Goal: Register for event/course

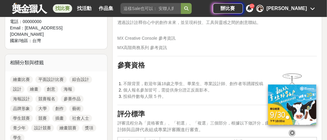
scroll to position [393, 0]
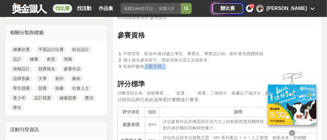
drag, startPoint x: 143, startPoint y: 60, endPoint x: 163, endPoint y: 60, distance: 20.3
click at [163, 64] on span "投稿件數每人限 5 件。" at bounding box center [145, 66] width 43 height 5
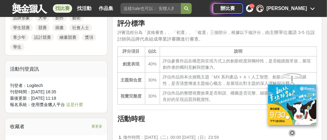
scroll to position [514, 0]
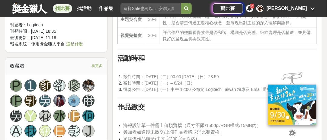
drag, startPoint x: 145, startPoint y: 72, endPoint x: 219, endPoint y: 72, distance: 74.3
click at [219, 74] on span "徵件時間：[DATE]（二）00:00 [DATE]（日）23:59" at bounding box center [171, 76] width 95 height 5
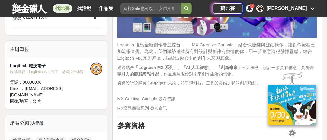
scroll to position [211, 0]
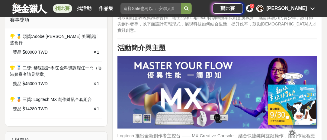
click at [292, 130] on icon at bounding box center [292, 132] width 7 height 7
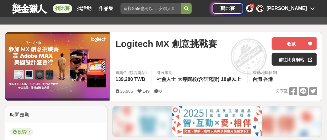
scroll to position [30, 0]
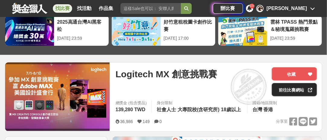
click at [288, 89] on link "前往比賽網站" at bounding box center [294, 89] width 45 height 13
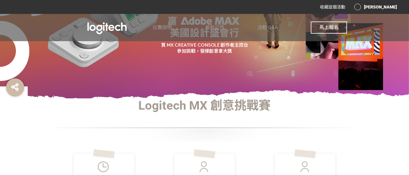
scroll to position [38, 0]
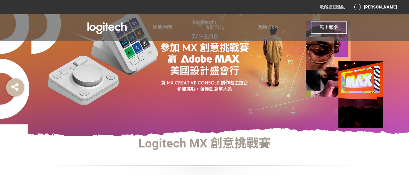
click at [371, 5] on div "[PERSON_NAME]" at bounding box center [375, 7] width 43 height 7
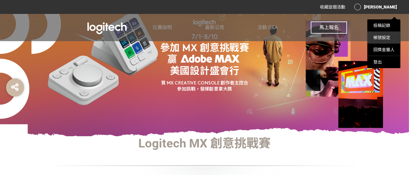
click at [381, 41] on li "帳號設定" at bounding box center [383, 37] width 33 height 12
click at [381, 39] on link "帳號設定" at bounding box center [381, 37] width 17 height 5
click at [313, 53] on div at bounding box center [204, 87] width 409 height 175
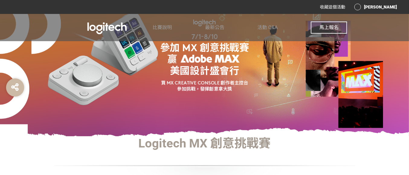
click at [324, 26] on span "馬上報名" at bounding box center [328, 27] width 19 height 6
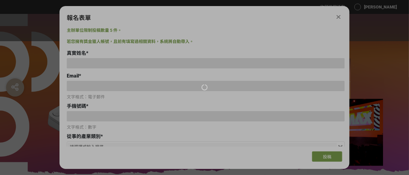
scroll to position [0, 0]
type input "陳郭益言"
type input "rcom926@gmail.com"
type input "0975817757"
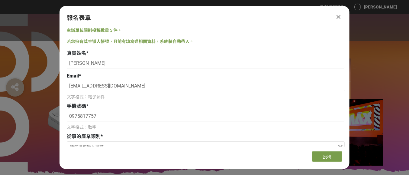
click at [340, 18] on icon at bounding box center [339, 17] width 4 height 6
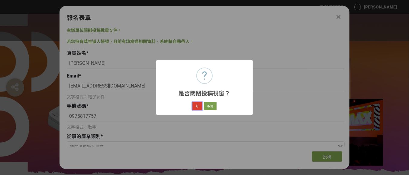
click at [199, 106] on button "好" at bounding box center [197, 106] width 10 height 8
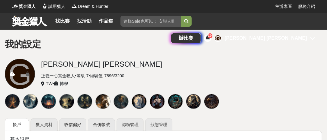
click at [12, 69] on div at bounding box center [12, 74] width 15 height 30
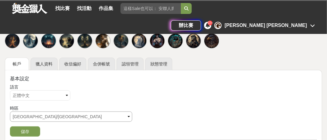
scroll to position [30, 0]
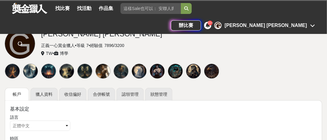
click at [19, 45] on icon at bounding box center [19, 43] width 5 height 5
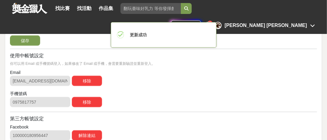
scroll to position [211, 0]
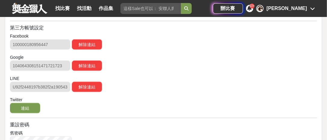
scroll to position [302, 0]
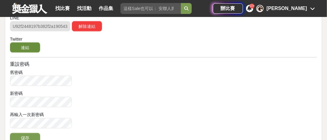
click at [31, 50] on button "連結" at bounding box center [25, 47] width 30 height 10
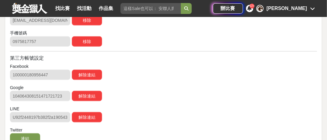
scroll to position [60, 0]
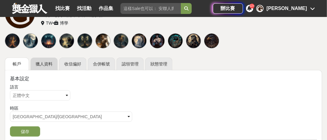
click at [45, 66] on link "獵人資料" at bounding box center [44, 63] width 27 height 13
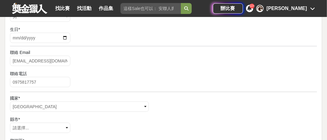
scroll to position [121, 0]
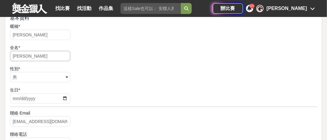
drag, startPoint x: 49, startPoint y: 56, endPoint x: 4, endPoint y: 55, distance: 45.6
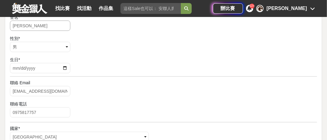
scroll to position [211, 0]
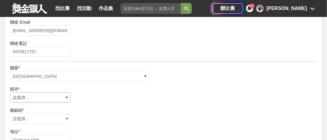
type input "陳郭益言"
click at [21, 94] on select "請選擇... 臺北市 基隆市 新北市 連江縣 宜蘭縣 釣魚臺 新竹市 新竹縣 桃園市 苗栗縣 臺中市 彰化縣 南投縣 嘉義市 嘉義縣 雲林縣 臺南市 高雄市 …" at bounding box center [40, 97] width 60 height 10
click at [24, 118] on select "請選擇... 中壢區 平鎮區 龍潭區 楊梅區 新屋區 觀音區 桃園區 龜山區 八德區 大溪區 復興區 大園區 蘆竹區" at bounding box center [52, 118] width 84 height 10
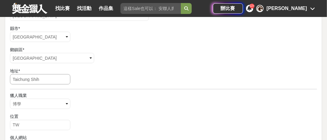
drag, startPoint x: 44, startPoint y: 77, endPoint x: 0, endPoint y: 77, distance: 43.8
click at [0, 77] on div "帳戶 獵人資料 收信偏好 合併帳號 認領管理 狀態管理 基本資料 暱稱 * Goyen Chen 全名 * 陳郭益言 性別 * 請選擇... 男 女 其他 生…" at bounding box center [163, 32] width 327 height 373
click at [37, 75] on input "text" at bounding box center [40, 79] width 60 height 10
type input "龍泉六街64號七樓"
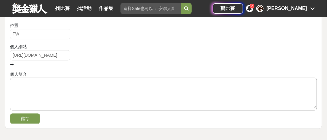
scroll to position [393, 0]
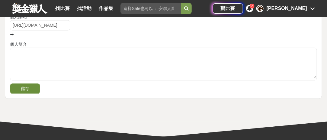
click at [32, 90] on button "儲存" at bounding box center [25, 88] width 30 height 10
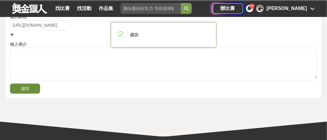
click at [32, 87] on button "儲存" at bounding box center [25, 88] width 30 height 10
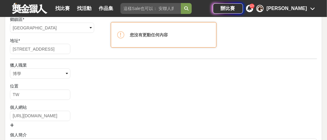
scroll to position [242, 0]
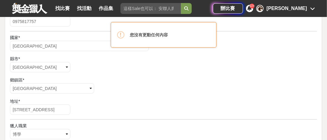
click at [82, 88] on div "鄉鎮區 * 請選擇... 中壢區 平鎮區 龍潭區 楊梅區 新屋區 觀音區 桃園區 龜山區 八德區 大溪區 復興區 大園區 蘆竹區" at bounding box center [163, 86] width 307 height 18
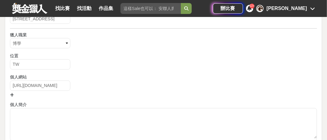
scroll to position [363, 0]
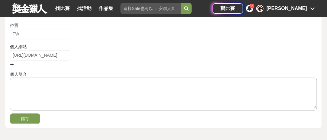
click at [66, 92] on textarea at bounding box center [163, 93] width 307 height 30
click at [49, 85] on textarea at bounding box center [163, 93] width 307 height 30
paste textarea "陳郭益言，設計學博士，現任銘傳大學商業設計系助理教授，並同時進修人工智慧博士學位。本科為視覺傳達設計，擅長將符號融入設計，以圖像開啟無國界對話。 作品曾於六十…"
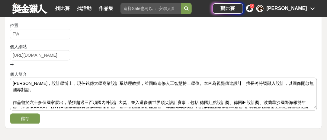
scroll to position [23, 0]
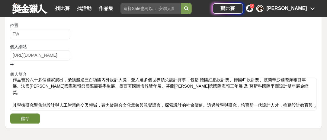
type textarea "陳郭益言，設計學博士，現任銘傳大學商業設計系助理教授，並同時進修人工智慧博士學位。本科為視覺傳達設計，擅長將符號融入設計，以圖像開啟無國界對話。 作品曾於六十…"
click at [33, 117] on button "儲存" at bounding box center [25, 118] width 30 height 10
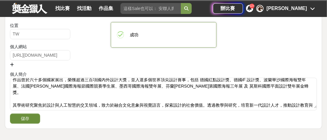
click at [32, 118] on button "儲存" at bounding box center [25, 118] width 30 height 10
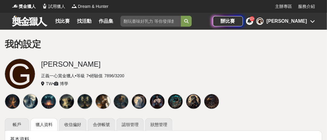
scroll to position [30, 0]
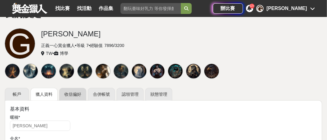
click at [75, 93] on link "收信偏好" at bounding box center [72, 94] width 27 height 13
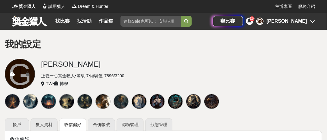
scroll to position [30, 0]
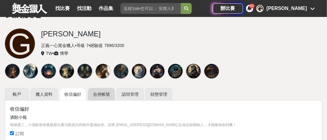
click at [100, 96] on link "合併帳號" at bounding box center [101, 94] width 27 height 13
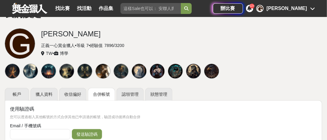
scroll to position [91, 0]
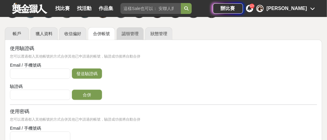
click at [130, 36] on link "認領管理" at bounding box center [130, 33] width 27 height 13
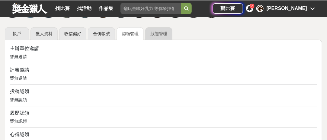
click at [157, 34] on link "狀態管理" at bounding box center [158, 33] width 27 height 13
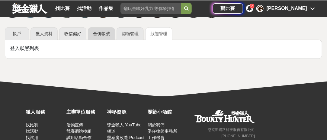
click at [97, 34] on link "合併帳號" at bounding box center [101, 33] width 27 height 13
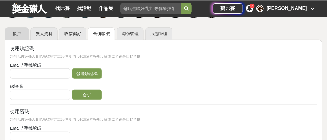
click at [13, 31] on link "帳戶" at bounding box center [17, 33] width 24 height 13
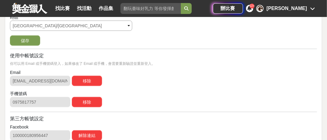
scroll to position [121, 0]
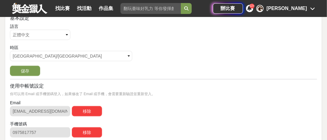
click at [296, 10] on div "[PERSON_NAME]" at bounding box center [287, 8] width 40 height 7
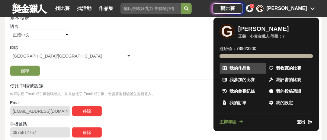
click at [243, 69] on span "我的作品集" at bounding box center [240, 68] width 21 height 6
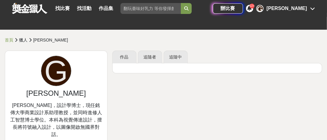
scroll to position [30, 0]
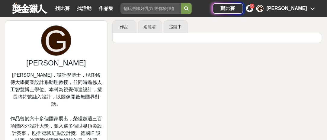
click at [59, 49] on div "G" at bounding box center [56, 40] width 30 height 30
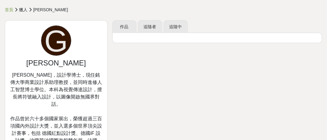
scroll to position [0, 0]
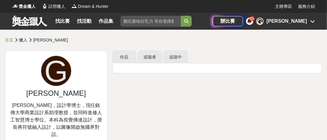
click at [11, 38] on link "首頁" at bounding box center [9, 39] width 8 height 5
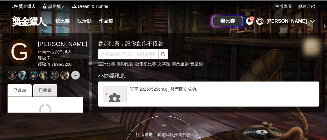
click at [21, 59] on div "G" at bounding box center [20, 51] width 24 height 24
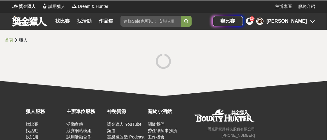
click at [300, 20] on div "[PERSON_NAME]" at bounding box center [287, 21] width 40 height 7
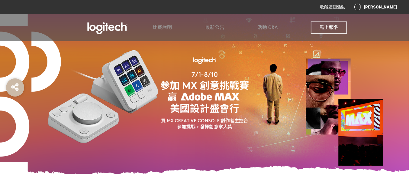
click at [200, 111] on img at bounding box center [204, 94] width 151 height 76
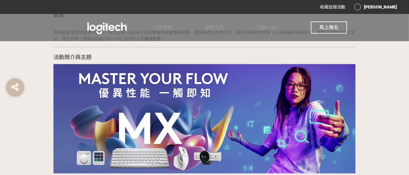
scroll to position [566, 0]
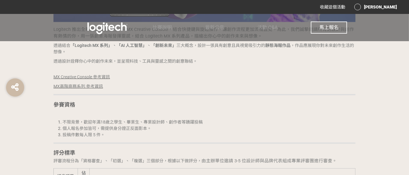
click at [148, 120] on span "不限背景，歡迎年滿18歲之學生、畢業生、專業設計師、創作者等踴躍投稿" at bounding box center [133, 121] width 140 height 5
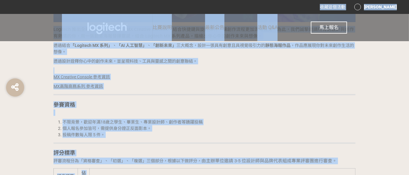
copy div "loremi Dolor Sita consectetu，adipisci el SEDD: @eiu4804t in utla etdo ma A&E ad…"
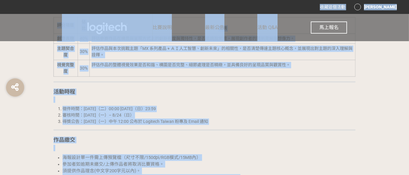
scroll to position [944, 0]
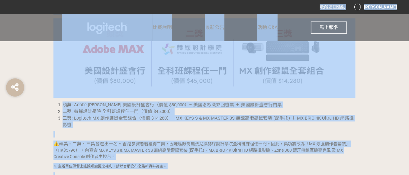
click at [265, 122] on li "三獎: Logitech MX 創作鍵鼠全套組合（價值 $14,280）– MX KEYS S & MX MASTER 3S 無線高階鍵鼠套裝 (配手托) ＋…" at bounding box center [209, 120] width 293 height 13
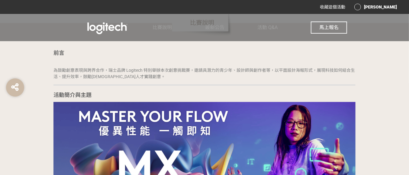
scroll to position [491, 0]
